Goal: Check status

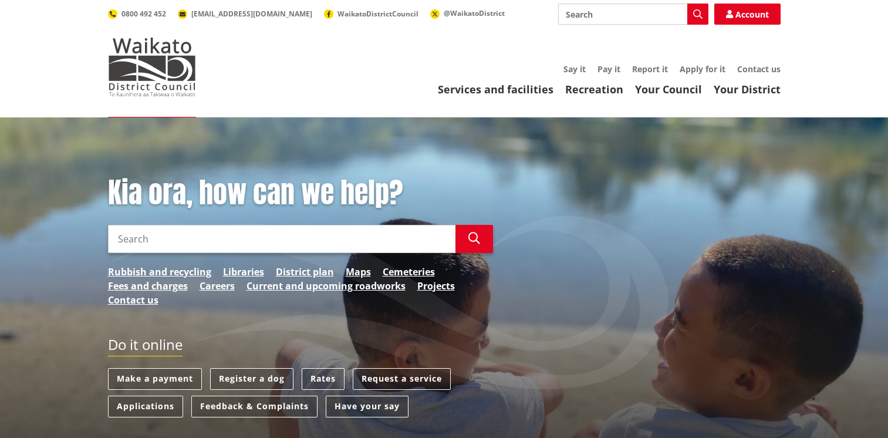
click at [161, 240] on input "Search" at bounding box center [281, 239] width 347 height 28
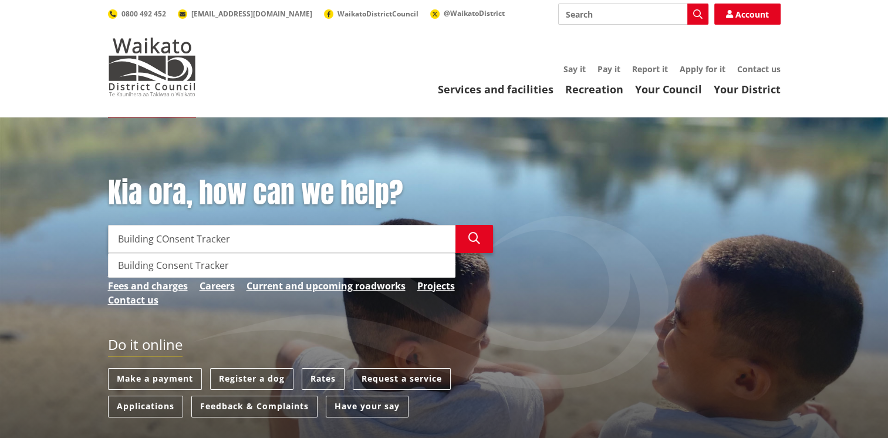
type input "building consent tracker"
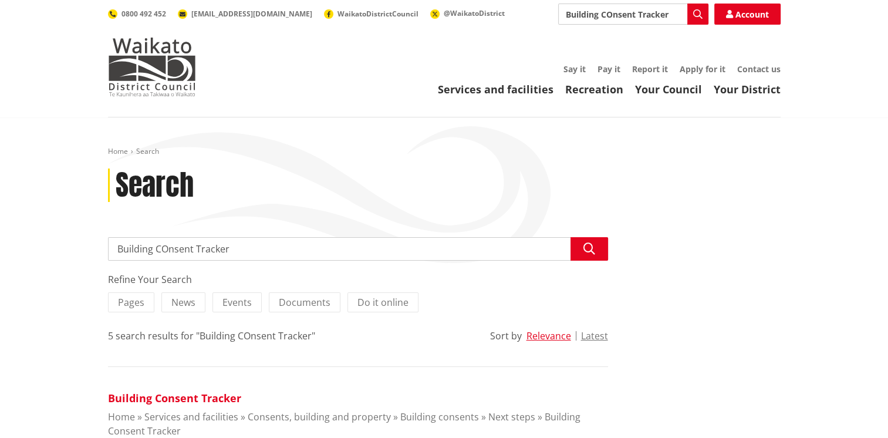
click at [138, 397] on link "Building Consent Tracker" at bounding box center [174, 398] width 133 height 14
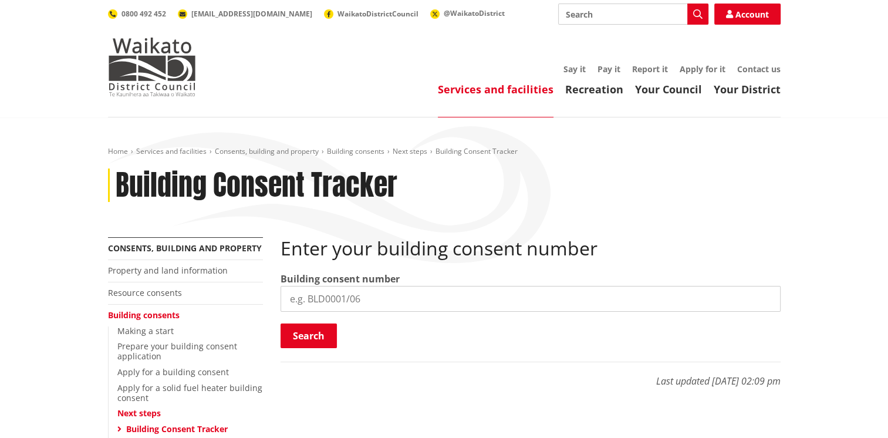
click at [357, 292] on input "search" at bounding box center [530, 299] width 500 height 26
type input "BLD0313/26"
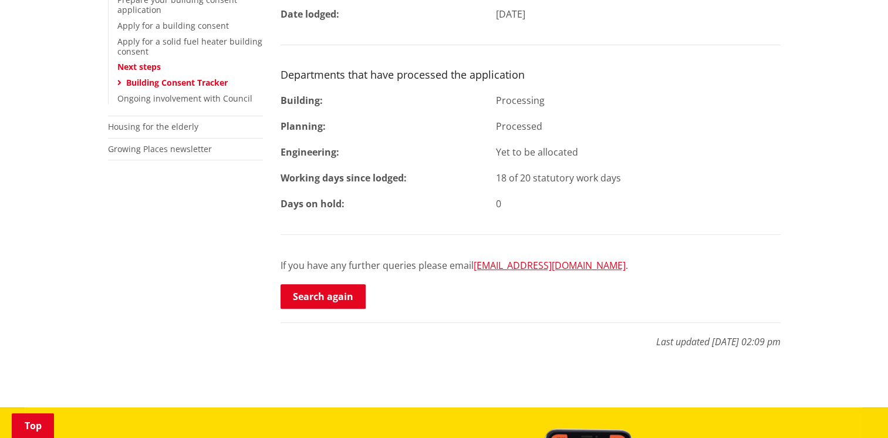
scroll to position [350, 0]
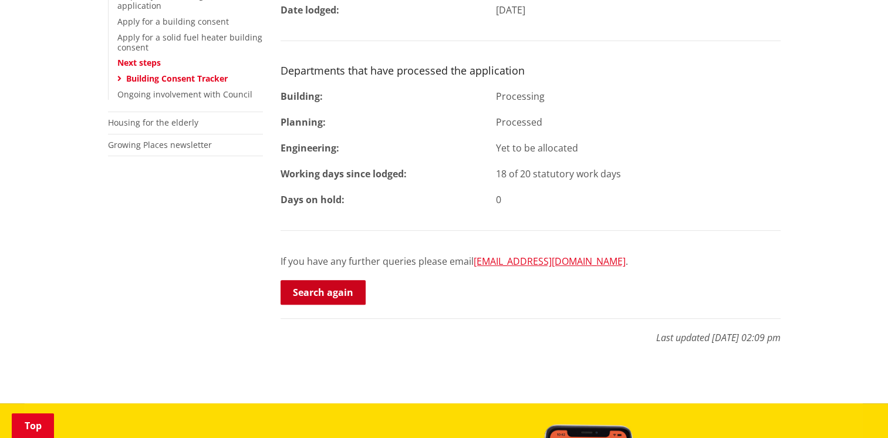
click at [304, 297] on link "Search again" at bounding box center [322, 292] width 85 height 25
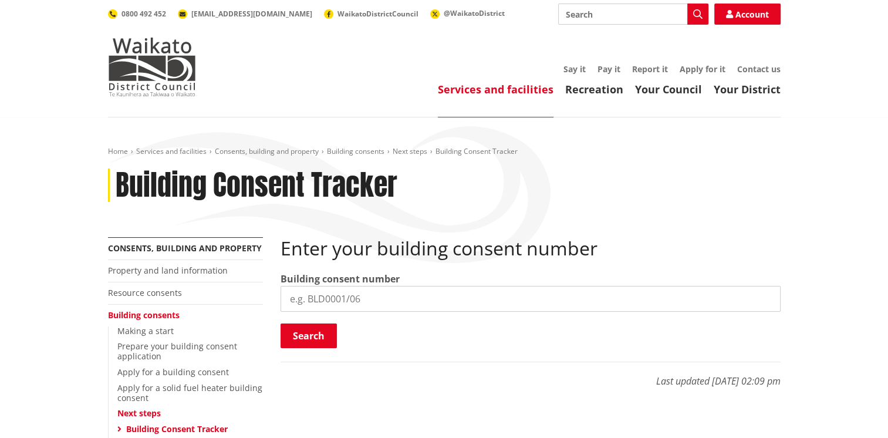
click at [314, 295] on input "search" at bounding box center [530, 299] width 500 height 26
type input "BLD0343/26"
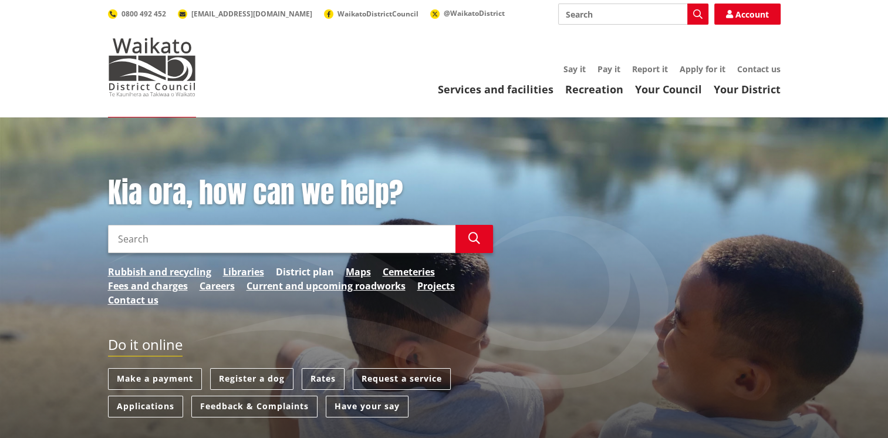
click at [304, 269] on link "District plan" at bounding box center [305, 272] width 58 height 14
click at [356, 273] on link "Maps" at bounding box center [358, 272] width 25 height 14
